Goal: Information Seeking & Learning: Learn about a topic

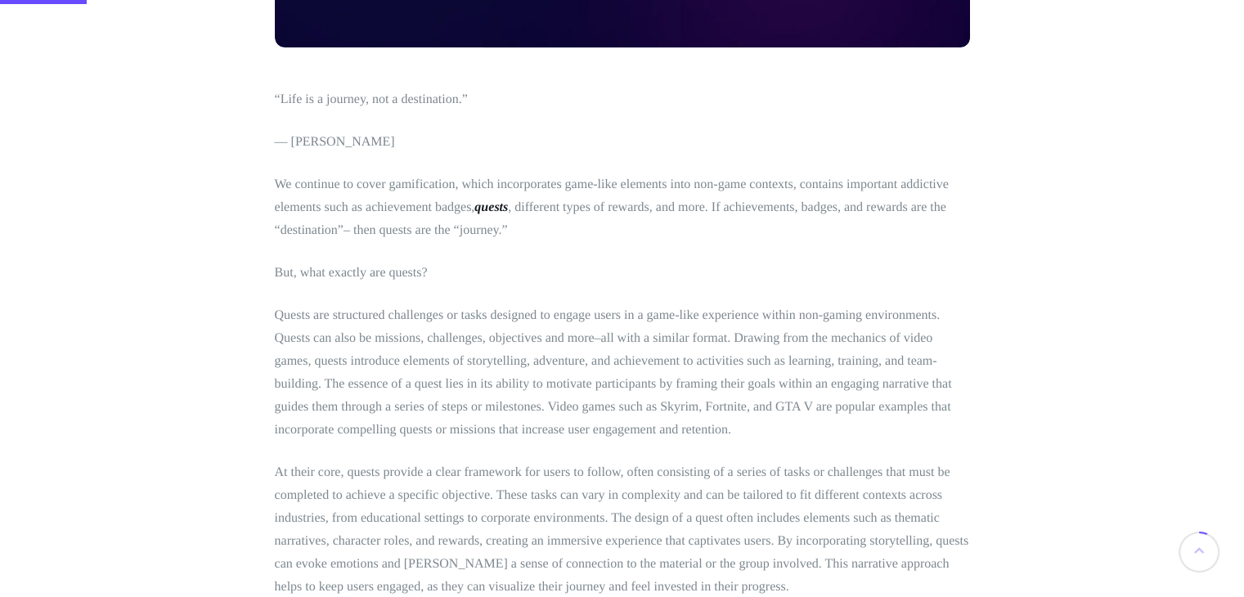
scroll to position [553, 0]
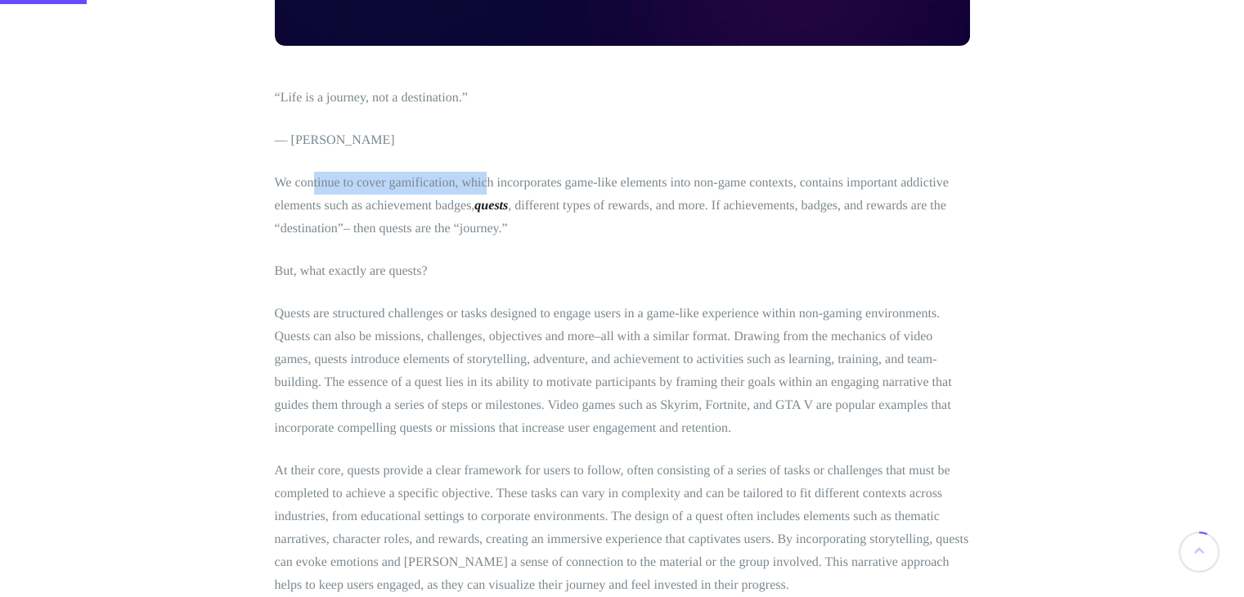
drag, startPoint x: 312, startPoint y: 177, endPoint x: 487, endPoint y: 177, distance: 175.0
click at [487, 177] on p "We continue to cover gamification, which incorporates game-like elements into n…" at bounding box center [622, 206] width 695 height 69
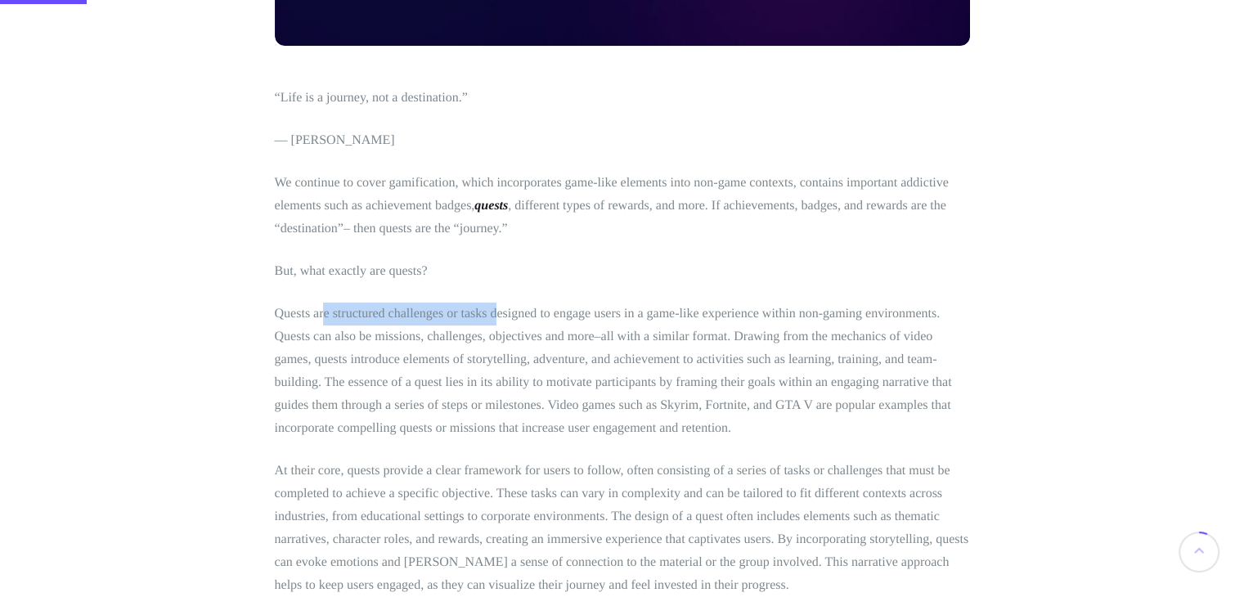
drag, startPoint x: 324, startPoint y: 312, endPoint x: 500, endPoint y: 316, distance: 175.9
click at [500, 316] on p "Quests are structured challenges or tasks designed to engage users in a game-li…" at bounding box center [622, 371] width 695 height 137
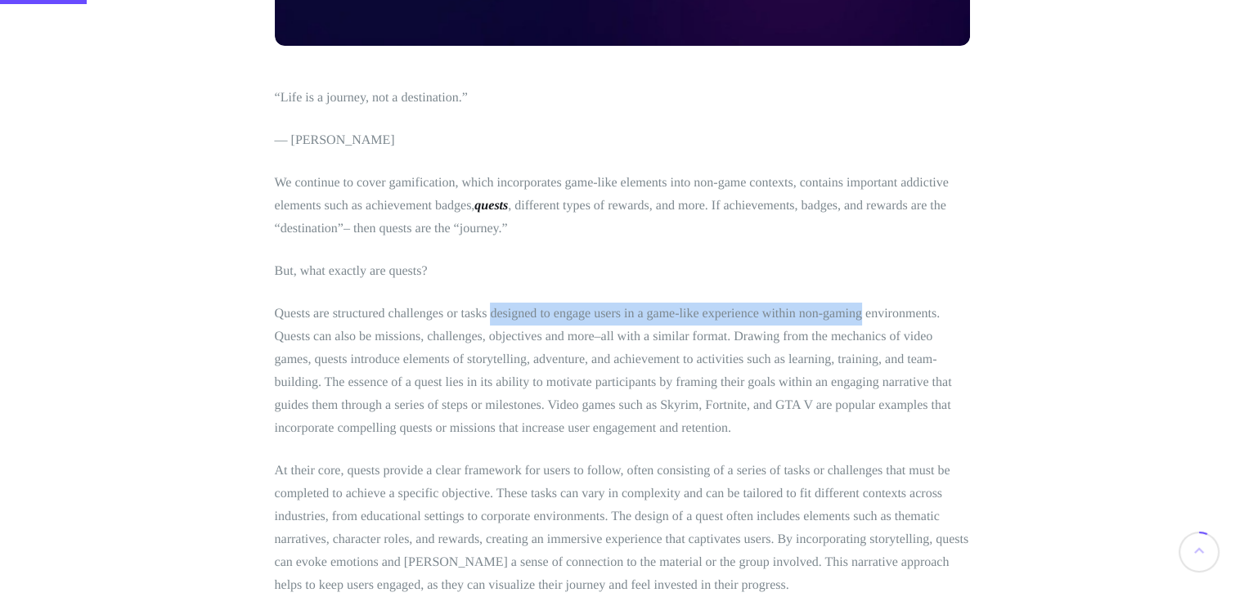
drag, startPoint x: 500, startPoint y: 316, endPoint x: 834, endPoint y: 299, distance: 334.9
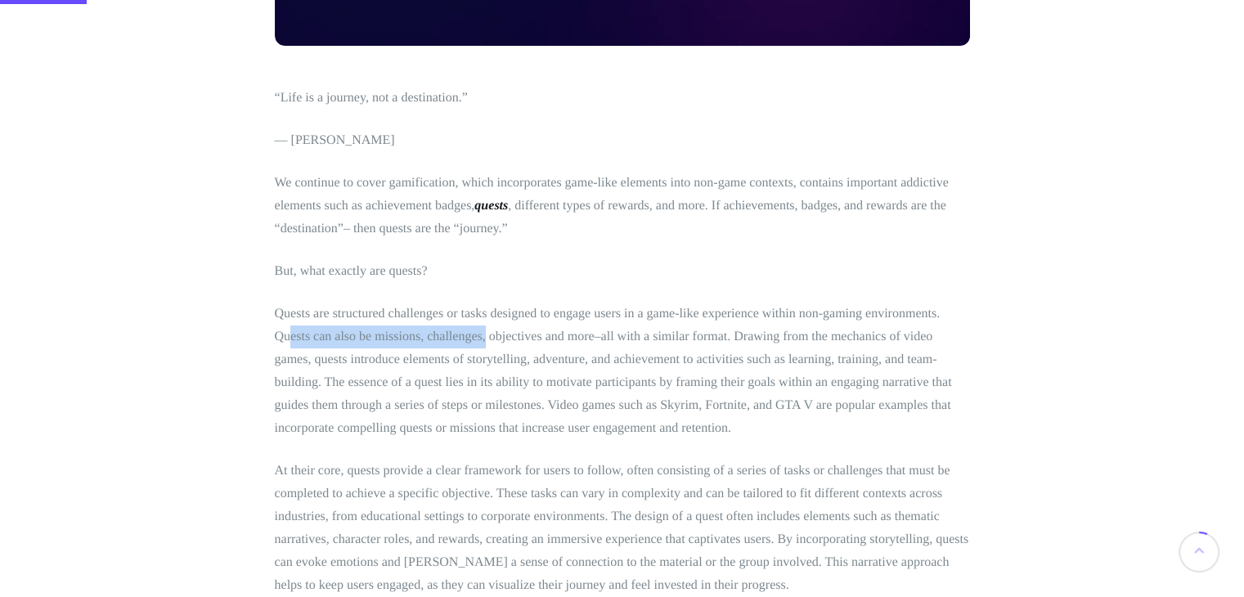
drag, startPoint x: 288, startPoint y: 344, endPoint x: 487, endPoint y: 341, distance: 199.6
click at [487, 341] on p "Quests are structured challenges or tasks designed to engage users in a game-li…" at bounding box center [622, 371] width 695 height 137
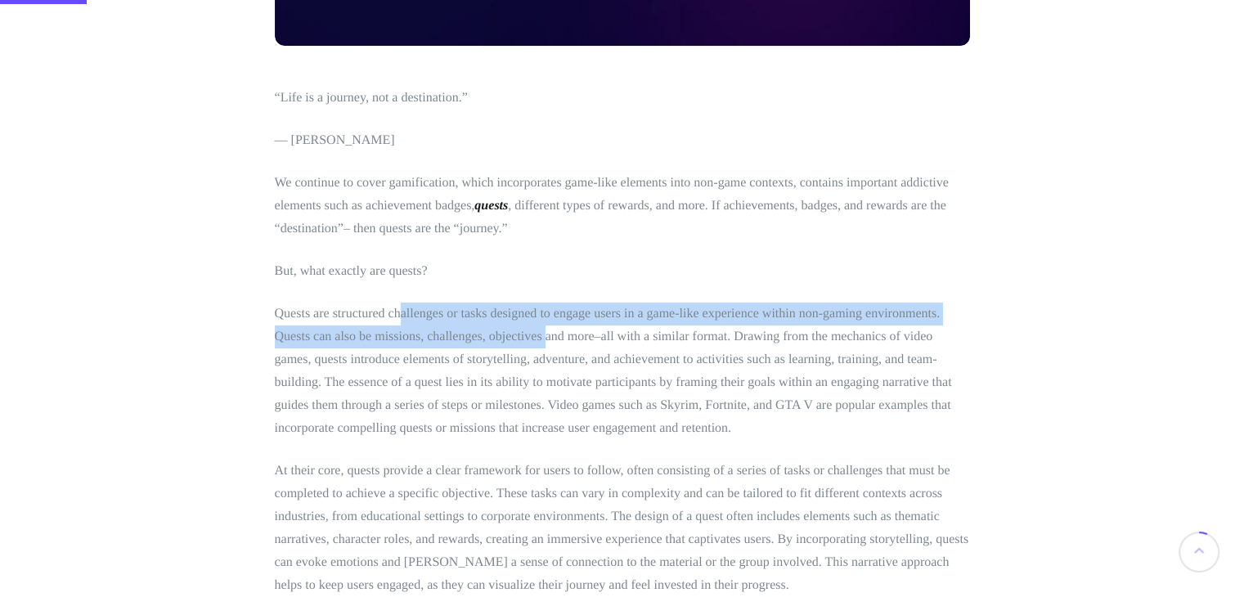
drag, startPoint x: 401, startPoint y: 308, endPoint x: 543, endPoint y: 325, distance: 143.3
click at [543, 325] on p "Quests are structured challenges or tasks designed to engage users in a game-li…" at bounding box center [622, 371] width 695 height 137
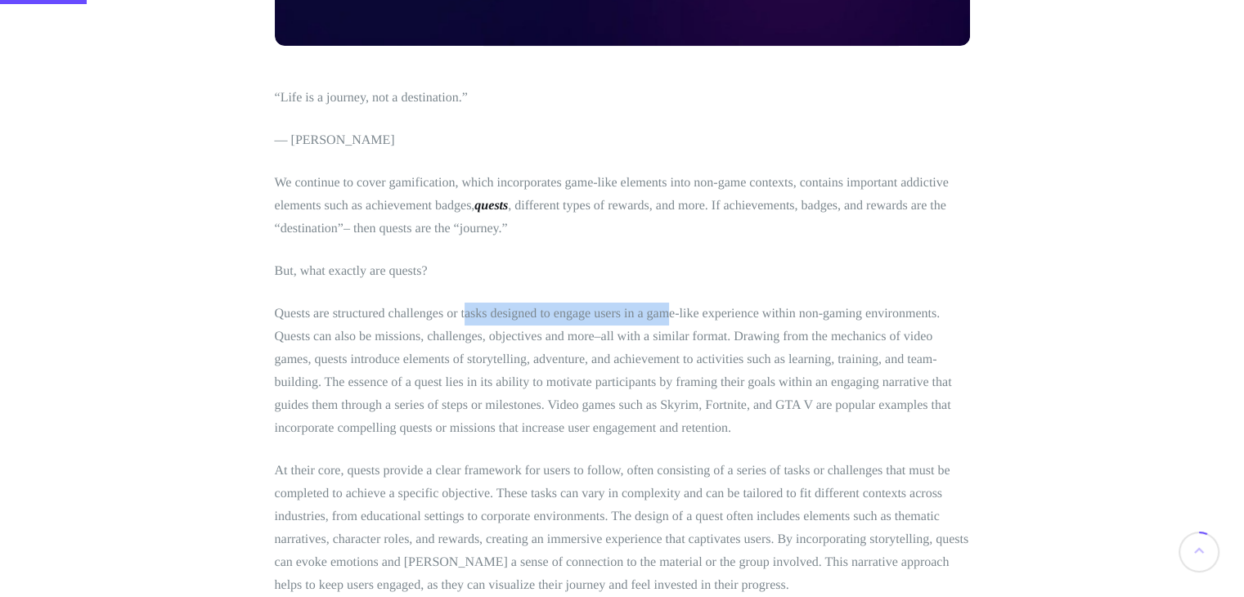
drag, startPoint x: 464, startPoint y: 308, endPoint x: 665, endPoint y: 310, distance: 201.2
click at [665, 310] on p "Quests are structured challenges or tasks designed to engage users in a game-li…" at bounding box center [622, 371] width 695 height 137
